Goal: Transaction & Acquisition: Purchase product/service

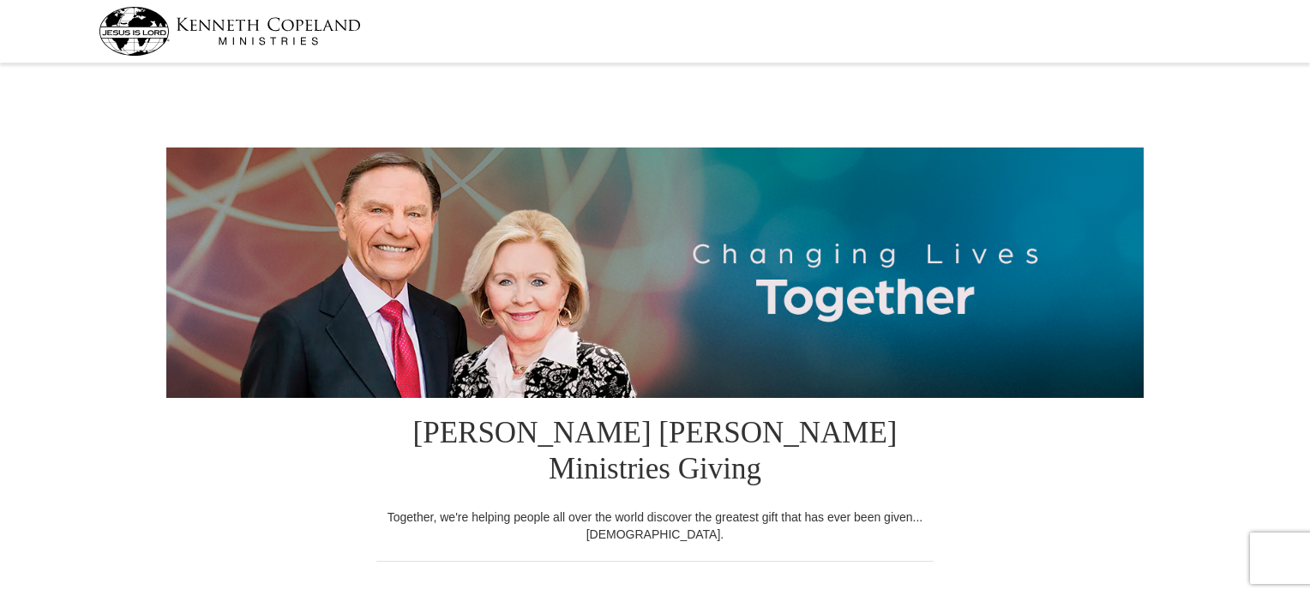
select select "NY"
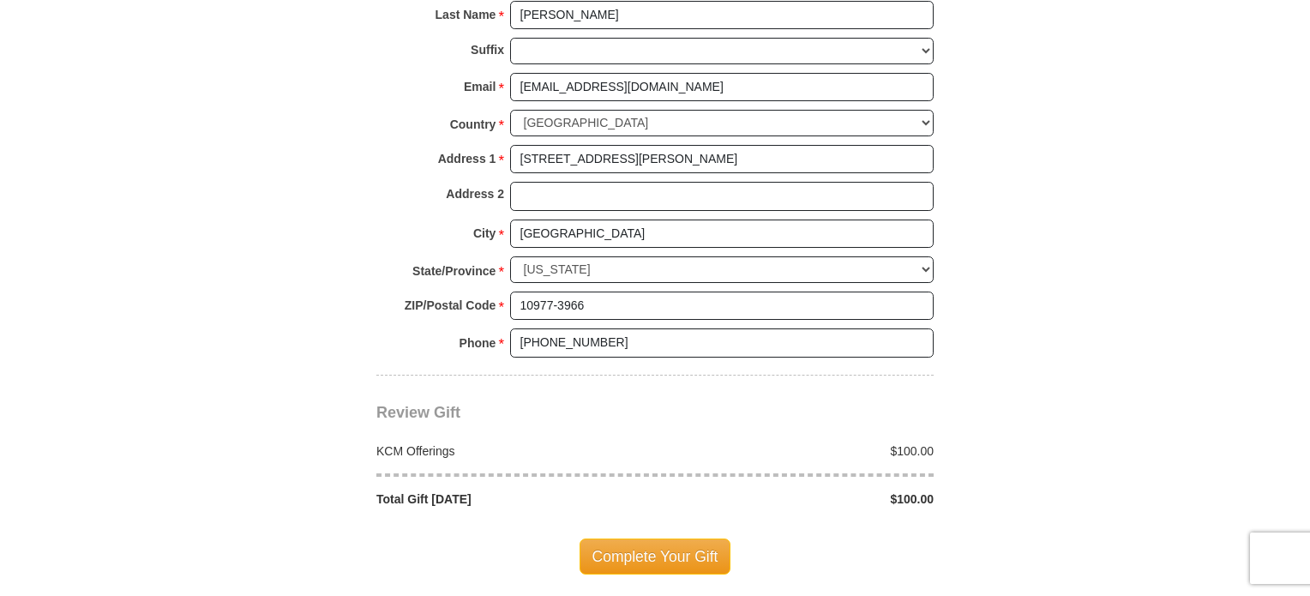
scroll to position [1286, 0]
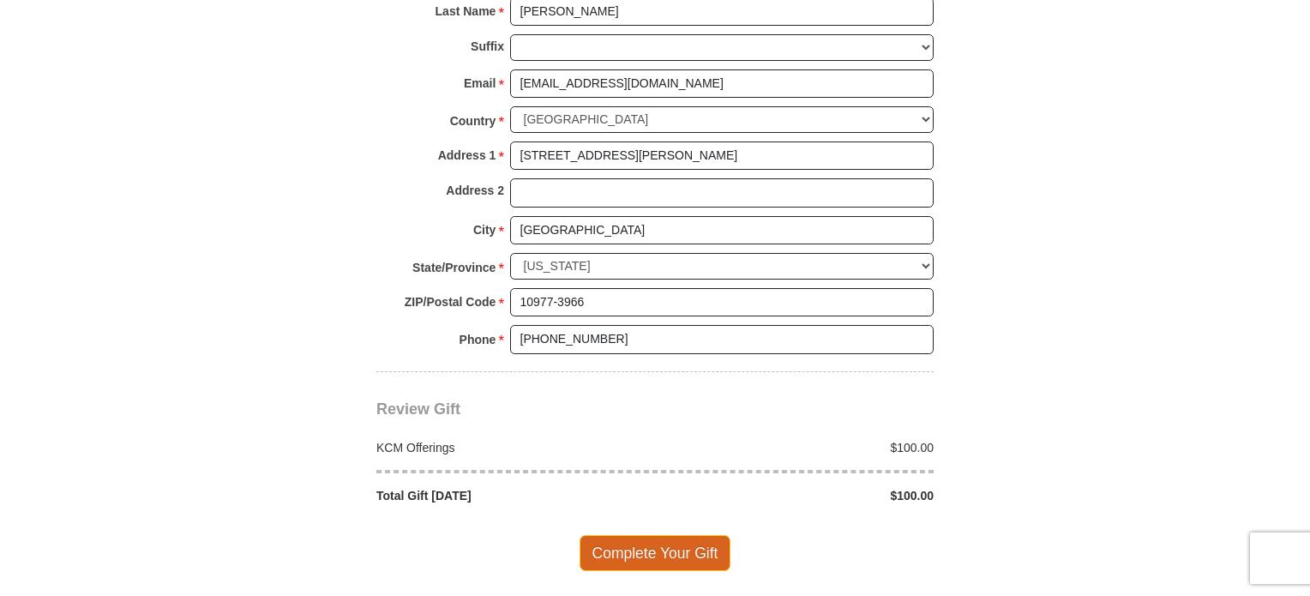
click at [645, 535] on span "Complete Your Gift" at bounding box center [655, 553] width 152 height 36
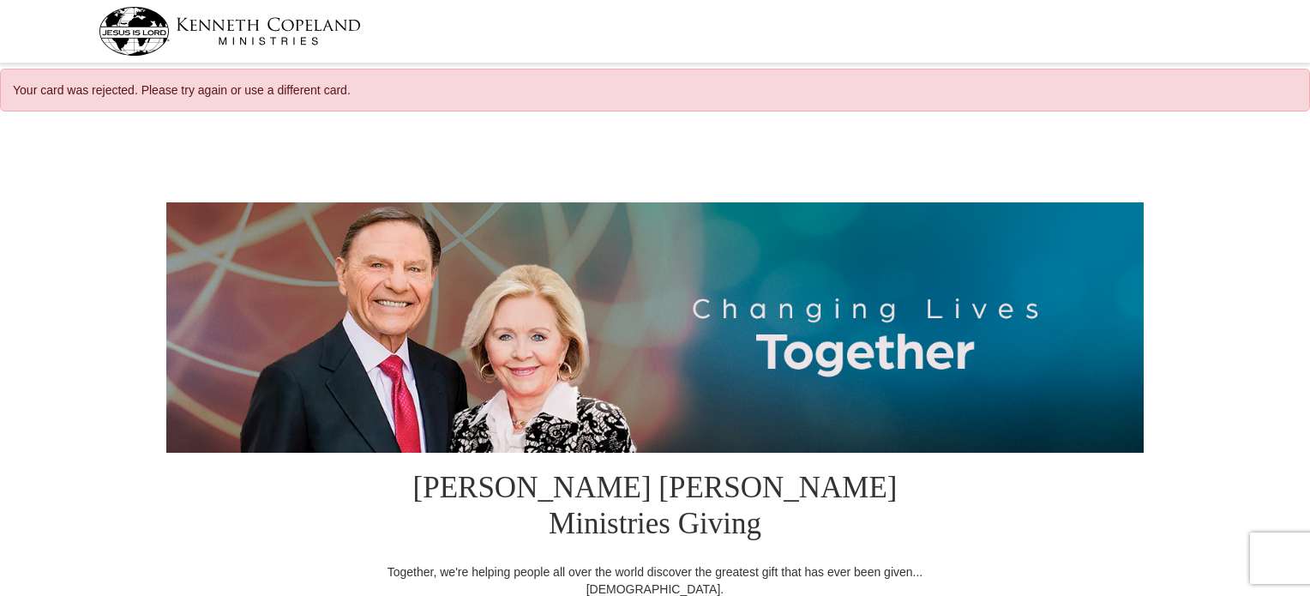
select select "NY"
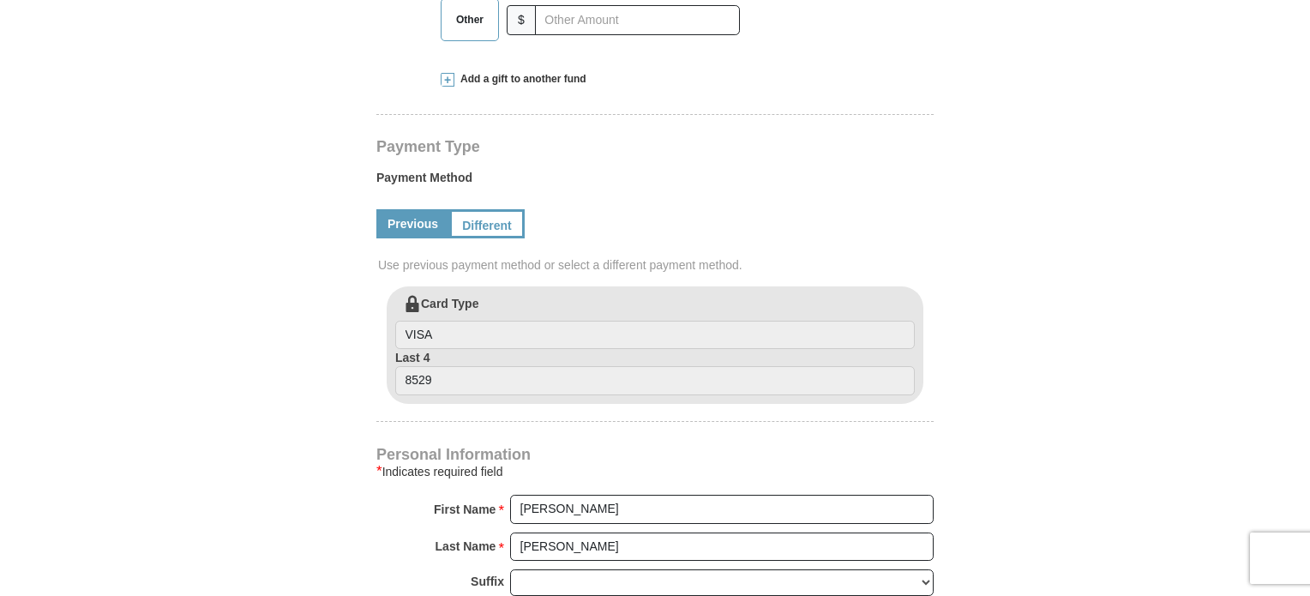
scroll to position [840, 0]
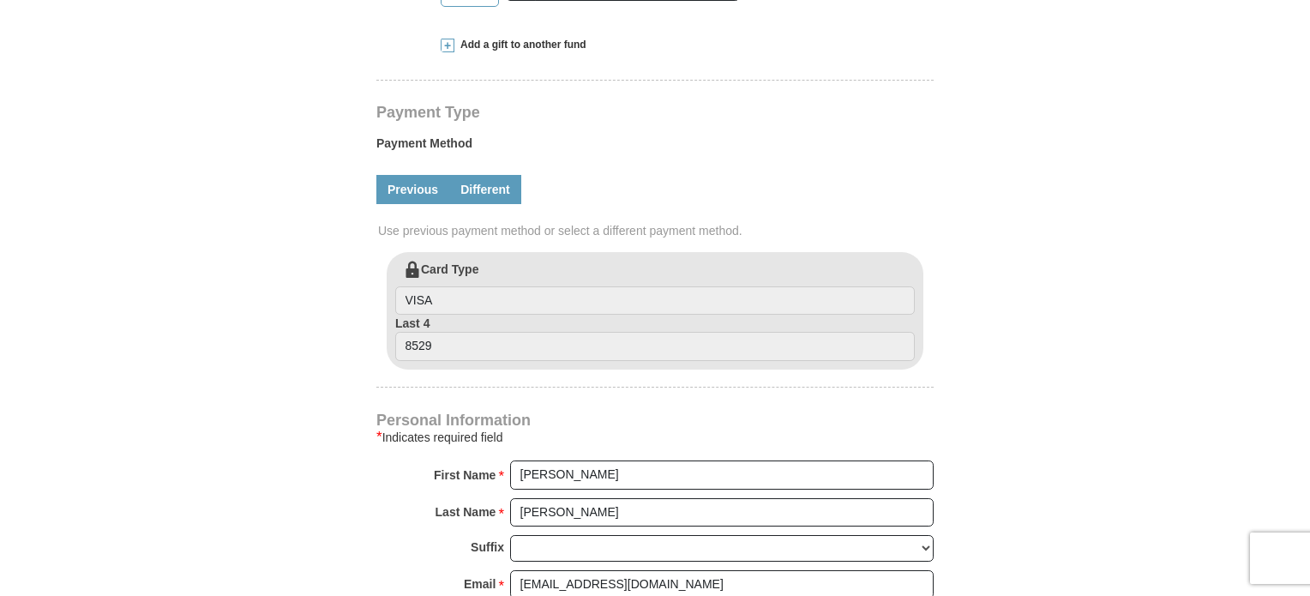
click at [487, 175] on link "Different" at bounding box center [485, 189] width 72 height 29
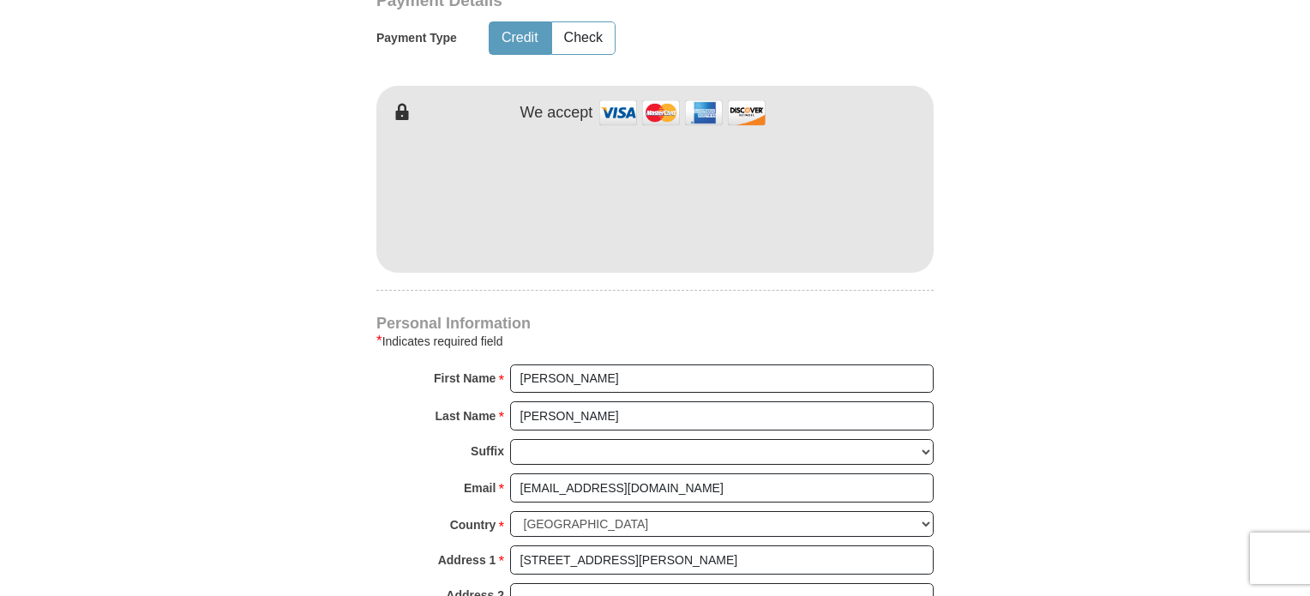
scroll to position [1180, 0]
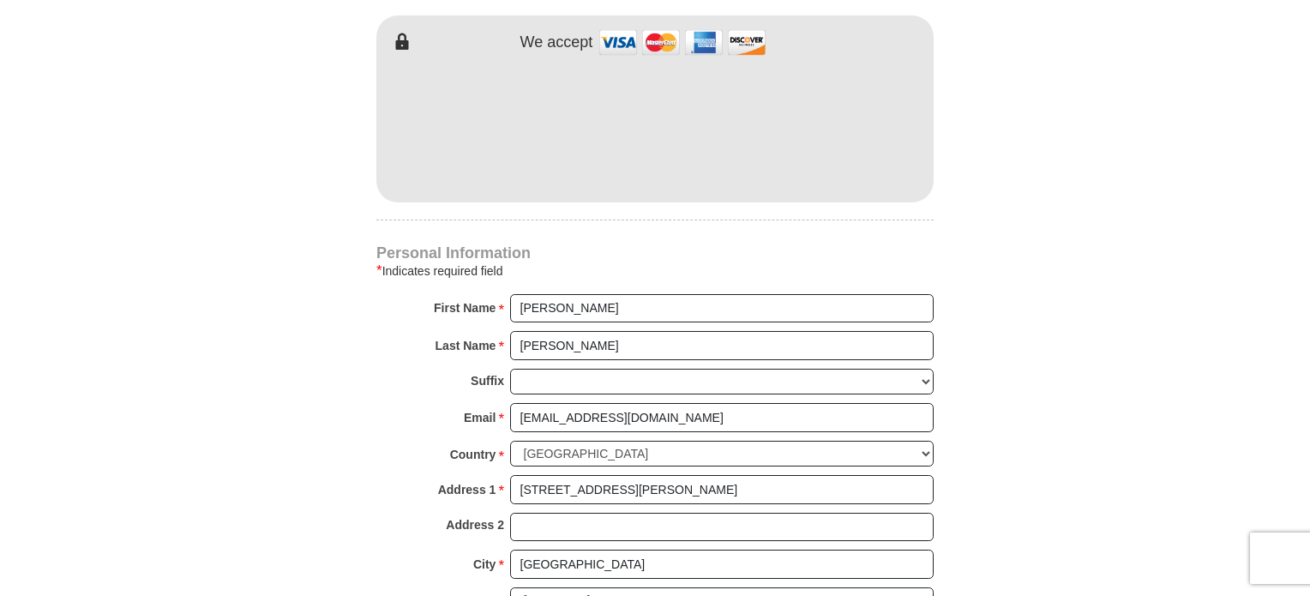
click at [1150, 205] on body "Your card was rejected. Please try again or use a different card. Kenneth Copel…" at bounding box center [655, 551] width 1310 height 3463
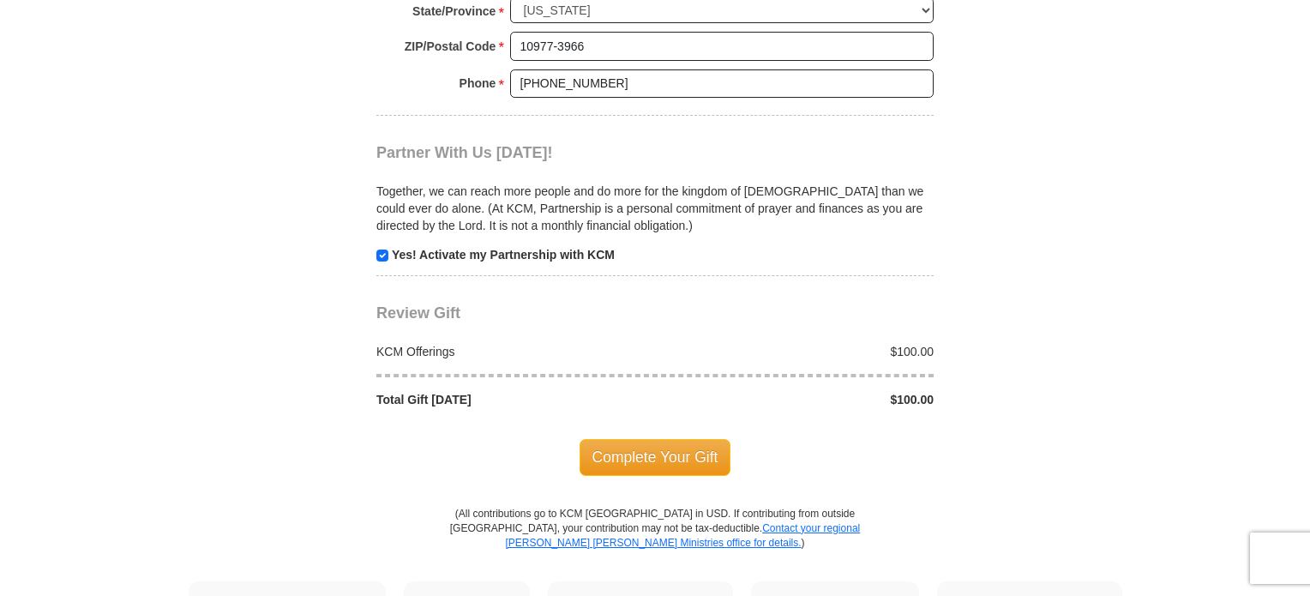
scroll to position [1774, 0]
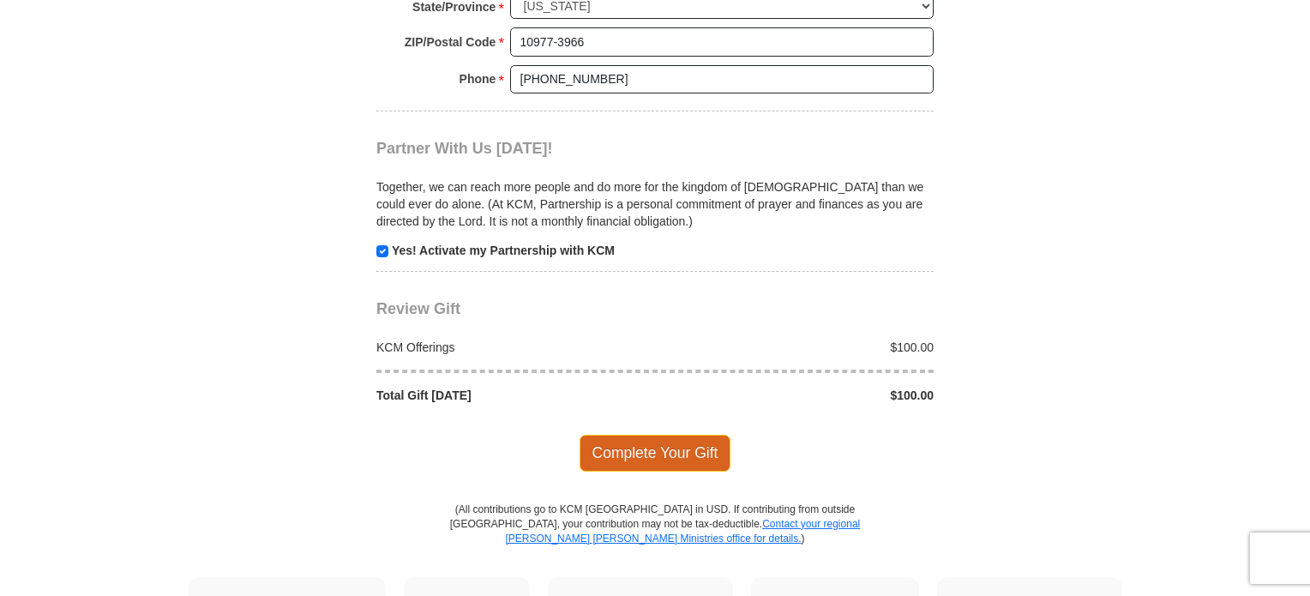
click at [650, 435] on span "Complete Your Gift" at bounding box center [655, 453] width 152 height 36
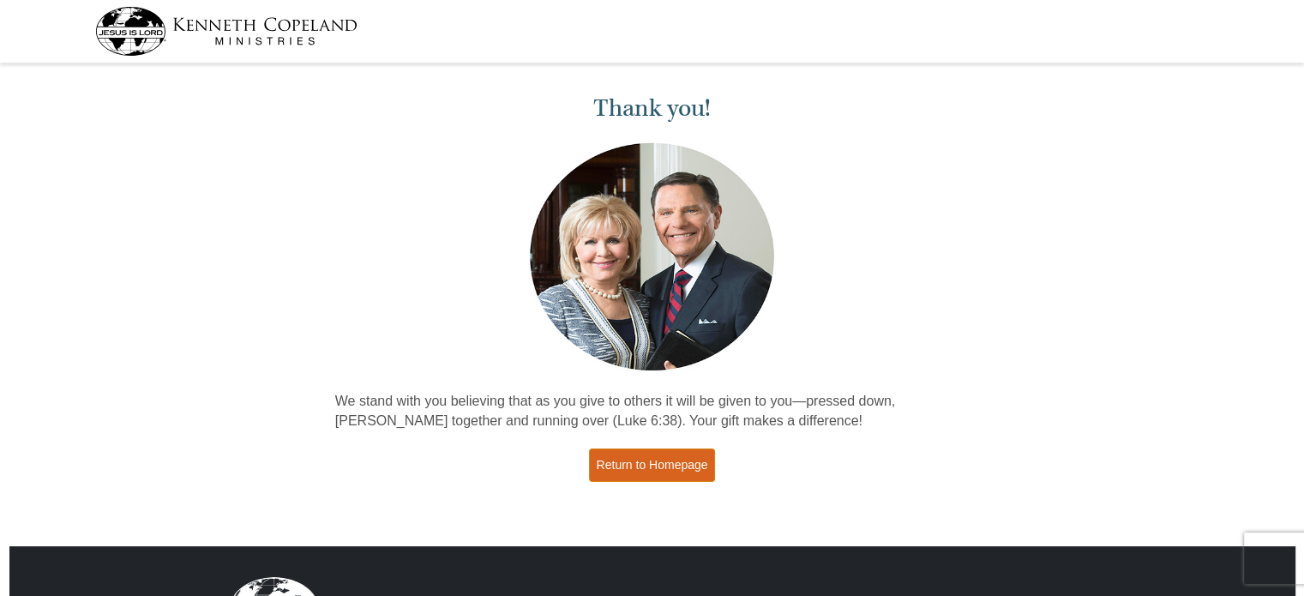
click at [638, 470] on link "Return to Homepage" at bounding box center [652, 464] width 127 height 33
